Goal: Register for event/course

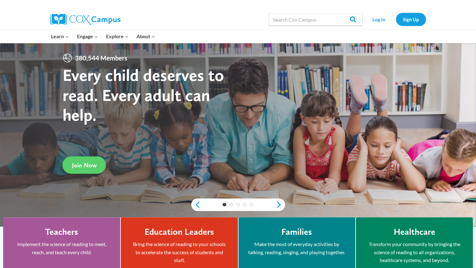
scroll to position [16, 0]
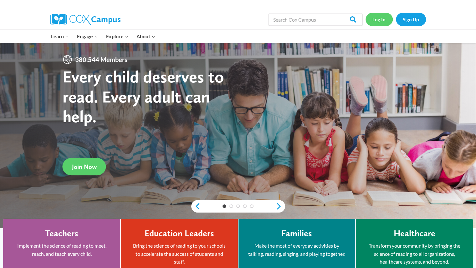
click at [376, 24] on link "Log In" at bounding box center [379, 19] width 27 height 13
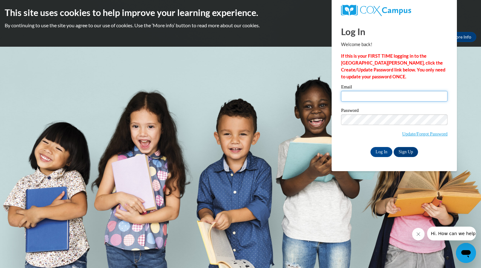
click at [367, 100] on input "Email" at bounding box center [394, 96] width 106 height 11
type input "k"
type input "[EMAIL_ADDRESS][DOMAIN_NAME]"
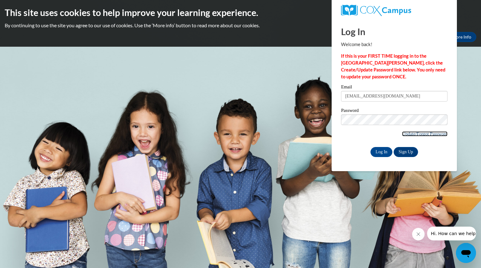
click at [402, 132] on link "Update/Forgot Password" at bounding box center [424, 133] width 45 height 5
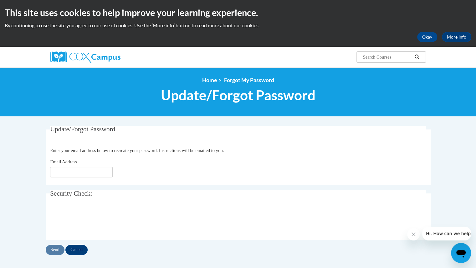
click at [81, 166] on div "Email Address" at bounding box center [238, 167] width 376 height 19
click at [77, 172] on input "Email Address" at bounding box center [81, 171] width 63 height 11
type input "terracinakaile@aasd.k12.wi.us"
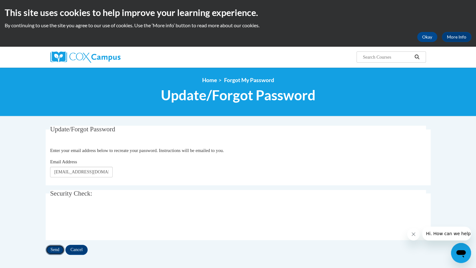
click at [54, 248] on input "Send" at bounding box center [55, 249] width 19 height 10
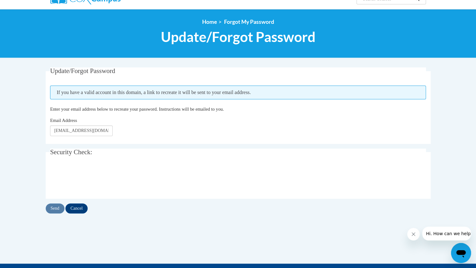
scroll to position [58, 0]
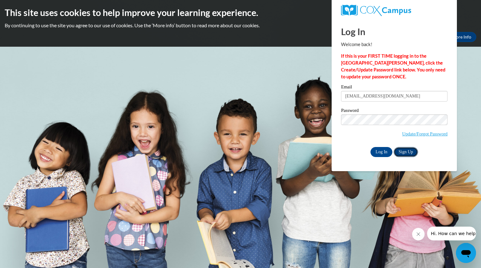
click at [407, 148] on link "Sign Up" at bounding box center [405, 152] width 24 height 10
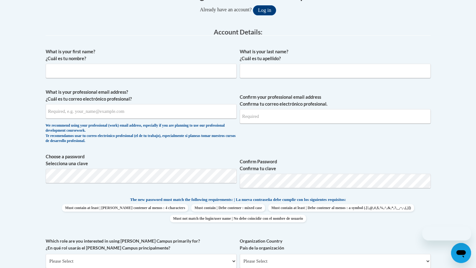
scroll to position [143, 0]
click at [74, 69] on input "What is your first name? ¿Cuál es tu nombre?" at bounding box center [141, 71] width 191 height 14
type input "Kailee"
click at [260, 67] on input "What is your last name? ¿Cuál es tu apellido?" at bounding box center [335, 71] width 191 height 14
type input "Terracina"
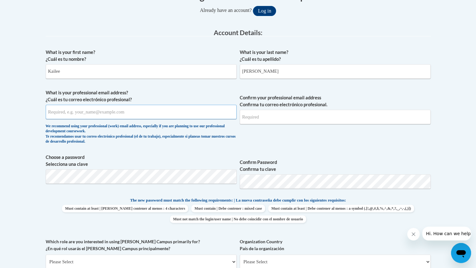
click at [132, 109] on input "What is your professional email address? ¿Cuál es tu correo electrónico profesi…" at bounding box center [141, 112] width 191 height 14
type input "k"
type input "[EMAIL_ADDRESS][DOMAIN_NAME]"
click at [253, 122] on input "Confirm your professional email address Confirma tu correo electrónico profesio…" at bounding box center [335, 117] width 191 height 14
type input "[EMAIL_ADDRESS][DOMAIN_NAME]"
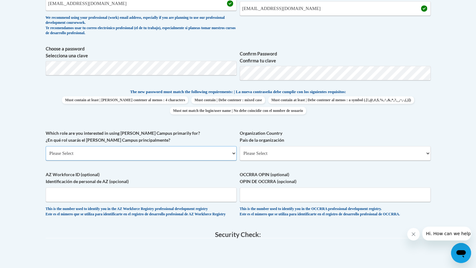
scroll to position [253, 0]
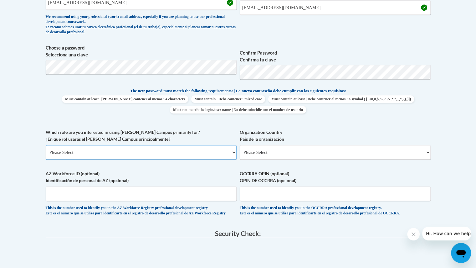
click at [165, 152] on select "Please Select College/University | Colegio/Universidad Community/Nonprofit Part…" at bounding box center [141, 152] width 191 height 14
select select "fbf2d438-af2f-41f8-98f1-81c410e29de3"
click at [46, 145] on select "Please Select College/University | Colegio/Universidad Community/Nonprofit Part…" at bounding box center [141, 152] width 191 height 14
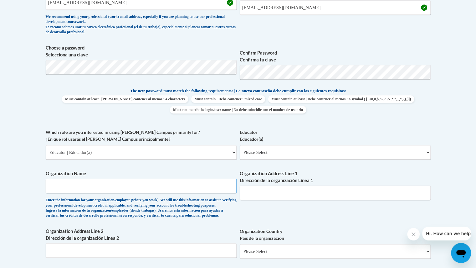
click at [117, 187] on input "Organization Name" at bounding box center [141, 185] width 191 height 14
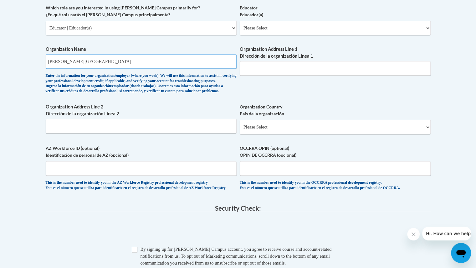
scroll to position [377, 0]
type input "Appleton Area School District"
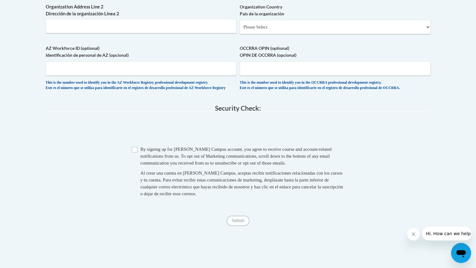
scroll to position [479, 0]
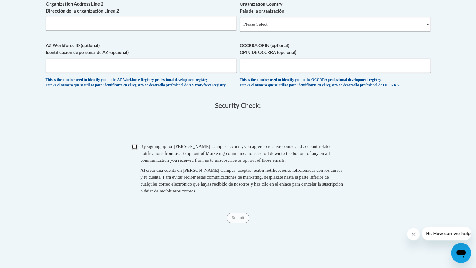
click at [133, 149] on input "Checkbox" at bounding box center [135, 147] width 6 height 6
checkbox input "true"
click at [243, 223] on input "Submit" at bounding box center [238, 217] width 23 height 10
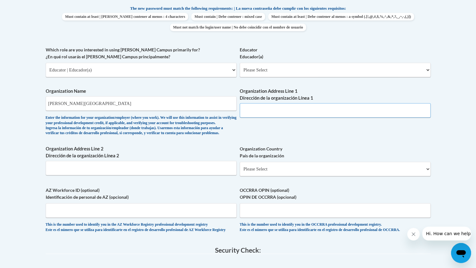
scroll to position [333, 0]
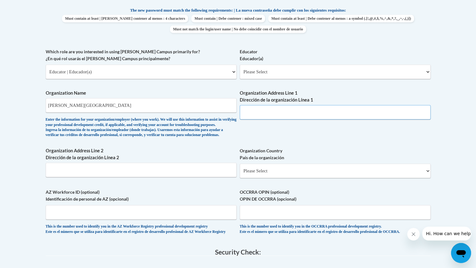
click at [268, 110] on input "Organization Address Line 1 Dirección de la organización Línea 1" at bounding box center [335, 112] width 191 height 14
click at [269, 74] on select "Please Select Early Learning/Daycare Teacher/Family Home Care Provider | Maestr…" at bounding box center [335, 71] width 191 height 14
select select "8e40623d-54d0-45cd-9f92-5df65cd3f8cf"
click at [240, 64] on select "Please Select Early Learning/Daycare Teacher/Family Home Care Provider | Maestr…" at bounding box center [335, 71] width 191 height 14
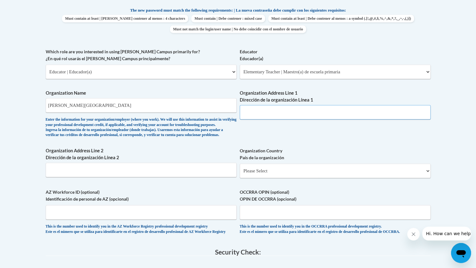
click at [262, 112] on input "Organization Address Line 1 Dirección de la organización Línea 1" at bounding box center [335, 112] width 191 height 14
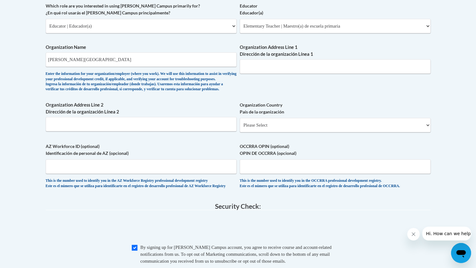
scroll to position [375, 0]
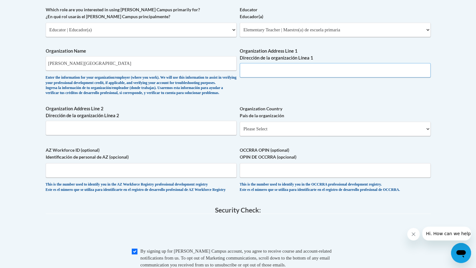
click at [270, 70] on input "Organization Address Line 1 Dirección de la organización Línea 1" at bounding box center [335, 70] width 191 height 14
click at [256, 74] on input "Organization Address Line 1 Dirección de la organización Línea 1" at bounding box center [335, 70] width 191 height 14
paste input "131 E. Washington St., Suite 1A, Appleton, WI 54911"
type input "131 E. Washington St., Suite 1A, Appleton, WI 54911"
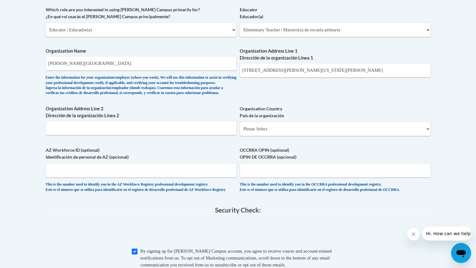
click at [279, 104] on div "What is your first name? ¿Cuál es tu nombre? Kailee What is your last name? ¿Cu…" at bounding box center [238, 6] width 385 height 384
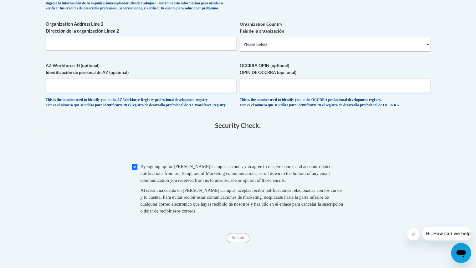
scroll to position [462, 0]
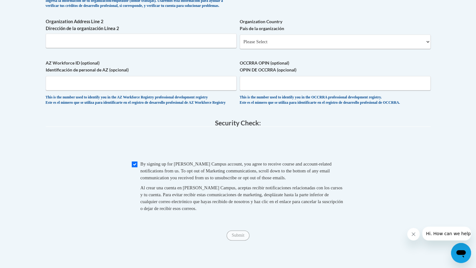
click at [223, 218] on span "Checkbox By signing up for a Cox Campus account, you agree to receive course an…" at bounding box center [238, 189] width 213 height 58
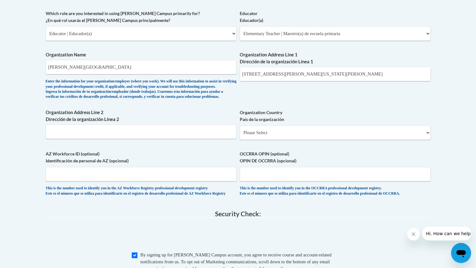
scroll to position [372, 0]
click at [257, 139] on select "Please Select United States | Estados Unidos Outside of the United States | Fue…" at bounding box center [335, 132] width 191 height 14
select select "ad49bcad-a171-4b2e-b99c-48b446064914"
click at [240, 135] on select "Please Select United States | Estados Unidos Outside of the United States | Fue…" at bounding box center [335, 132] width 191 height 14
select select
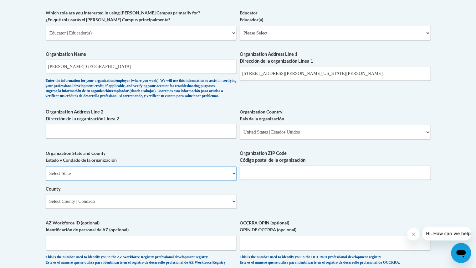
click at [146, 180] on select "Select State Alabama Alaska Arizona Arkansas California Colorado Connecticut De…" at bounding box center [141, 173] width 191 height 14
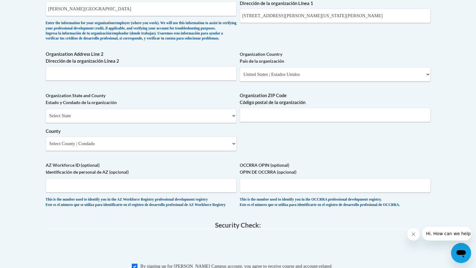
scroll to position [430, 0]
click at [123, 122] on select "Select State Alabama Alaska Arizona Arkansas California Colorado Connecticut De…" at bounding box center [141, 115] width 191 height 14
select select "Wisconsin"
click at [46, 118] on select "Select State Alabama Alaska Arizona Arkansas California Colorado Connecticut De…" at bounding box center [141, 115] width 191 height 14
click at [162, 150] on select "Select County Adams Ashland Barron Bayfield Brown Buffalo Burnett Calumet Chipp…" at bounding box center [141, 143] width 191 height 14
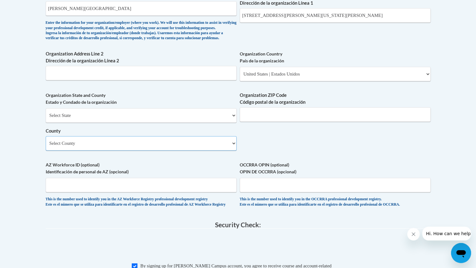
select select "Outagamie"
click at [46, 146] on select "Select County Adams Ashland Barron Bayfield Brown Buffalo Burnett Calumet Chipp…" at bounding box center [141, 143] width 191 height 14
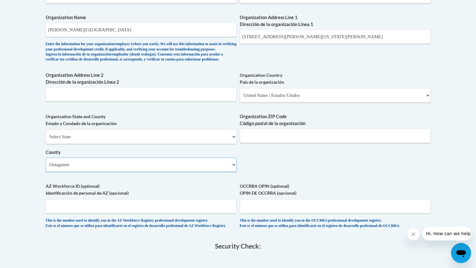
scroll to position [409, 0]
click at [262, 184] on div "What is your first name? ¿Cuál es tu nombre? Kailee What is your last name? ¿Cu…" at bounding box center [238, 7] width 385 height 454
drag, startPoint x: 357, startPoint y: 39, endPoint x: 308, endPoint y: 39, distance: 49.4
click at [308, 39] on input "131 E. Washington St., Suite 1A, Appleton, WI 54911" at bounding box center [335, 36] width 191 height 14
type input "131 E. Washington St., Suite 1A"
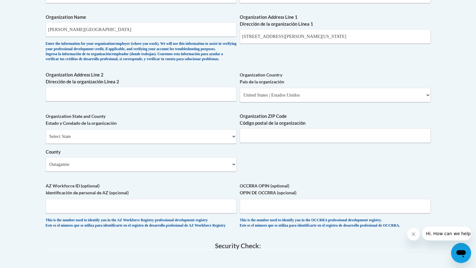
click at [445, 81] on body "This site uses cookies to help improve your learning experience. By continuing …" at bounding box center [238, 57] width 476 height 932
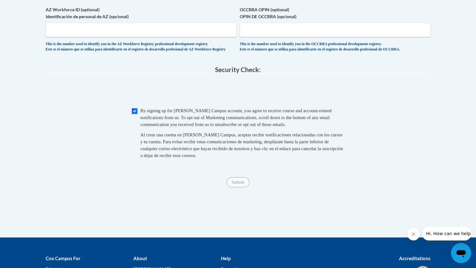
scroll to position [600, 0]
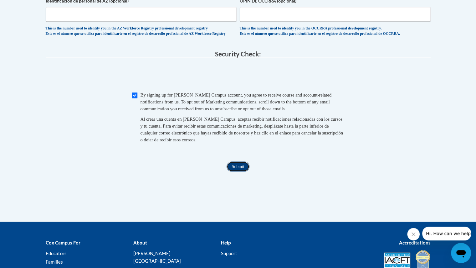
click at [235, 171] on input "Submit" at bounding box center [238, 166] width 23 height 10
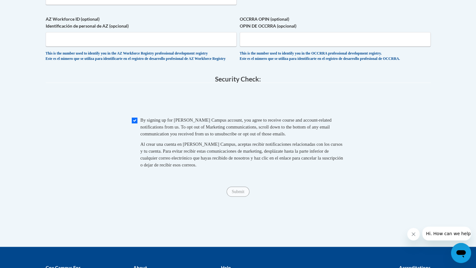
scroll to position [576, 0]
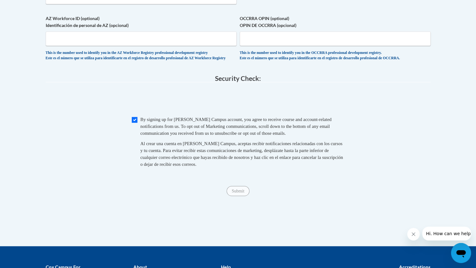
type input "54911"
click at [280, 173] on span "Checkbox By signing up for a Cox Campus account, you agree to receive course an…" at bounding box center [238, 145] width 213 height 58
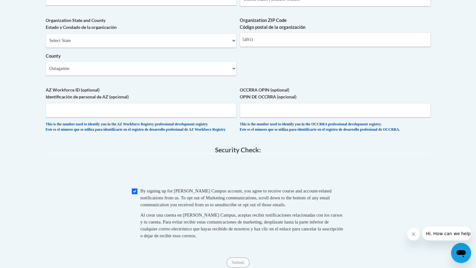
scroll to position [504, 0]
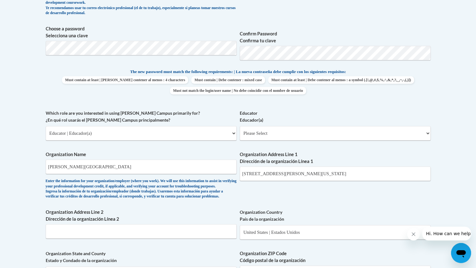
scroll to position [272, 0]
click at [315, 137] on select "Please Select Early Learning/Daycare Teacher/Family Home Care Provider | Maestr…" at bounding box center [335, 132] width 191 height 14
select select "8e40623d-54d0-45cd-9f92-5df65cd3f8cf"
click at [240, 125] on select "Please Select Early Learning/Daycare Teacher/Family Home Care Provider | Maestr…" at bounding box center [335, 132] width 191 height 14
select select "null"
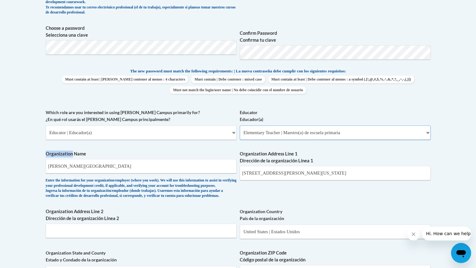
select select "null"
click at [300, 147] on div "What is your first name? ¿Cuál es tu nombre? Kailee What is your last name? ¿Cu…" at bounding box center [238, 144] width 385 height 454
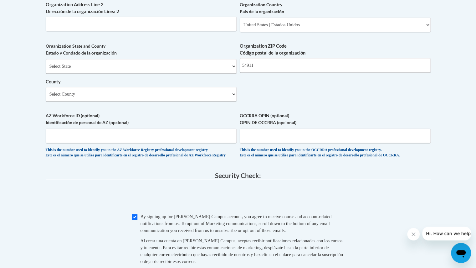
scroll to position [479, 0]
click at [97, 73] on select "Select State Alabama Alaska Arizona Arkansas California Colorado Connecticut De…" at bounding box center [141, 66] width 191 height 14
select select "Wisconsin"
click at [46, 69] on select "Select State Alabama Alaska Arizona Arkansas California Colorado Connecticut De…" at bounding box center [141, 66] width 191 height 14
click at [196, 123] on label "AZ Workforce ID (optional) Identificación de personal de AZ (opcional)" at bounding box center [141, 119] width 191 height 14
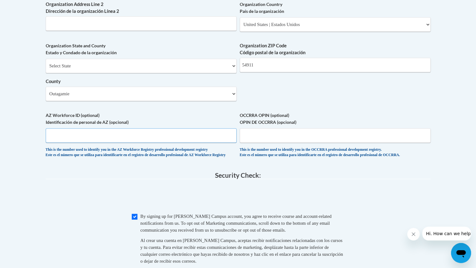
click at [196, 128] on input "AZ Workforce ID (optional) Identificación de personal de AZ (opcional)" at bounding box center [141, 135] width 191 height 14
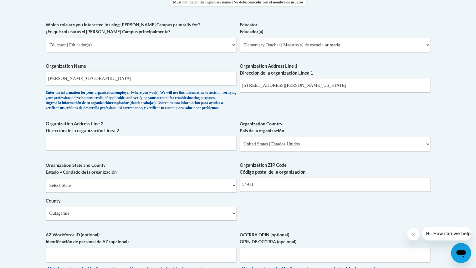
scroll to position [560, 0]
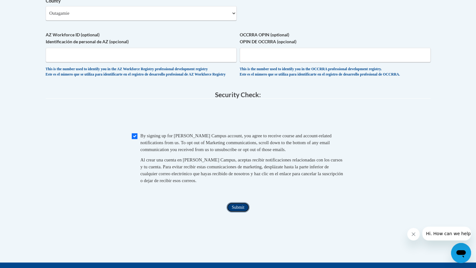
click at [239, 212] on input "Submit" at bounding box center [238, 207] width 23 height 10
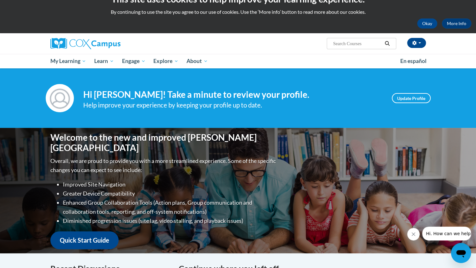
scroll to position [14, 0]
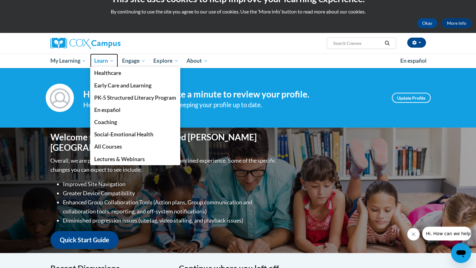
click at [106, 58] on span "Learn" at bounding box center [104, 61] width 20 height 8
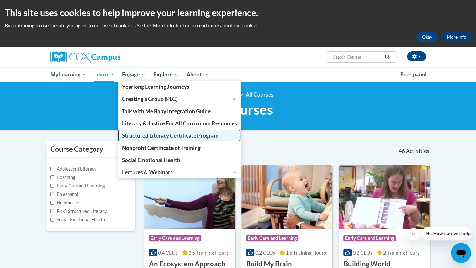
click at [152, 133] on span "Structured Literacy Certificate Program" at bounding box center [170, 135] width 96 height 7
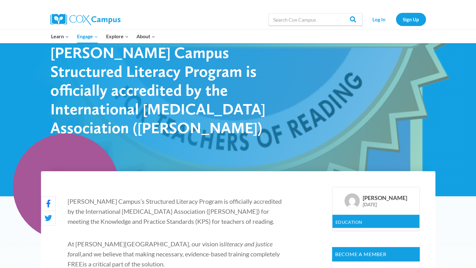
scroll to position [48, 0]
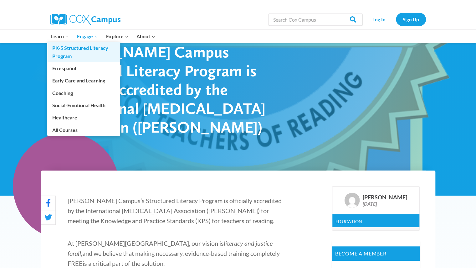
click at [62, 48] on link "PK-5 Structured Literacy Program" at bounding box center [83, 52] width 73 height 20
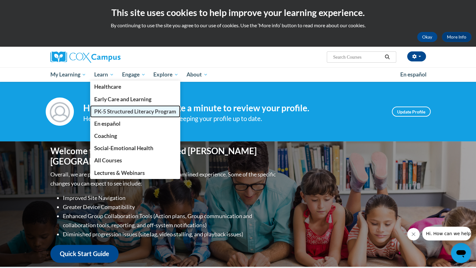
click at [108, 109] on span "PK-5 Structured Literacy Program" at bounding box center [135, 111] width 82 height 7
